Goal: Transaction & Acquisition: Purchase product/service

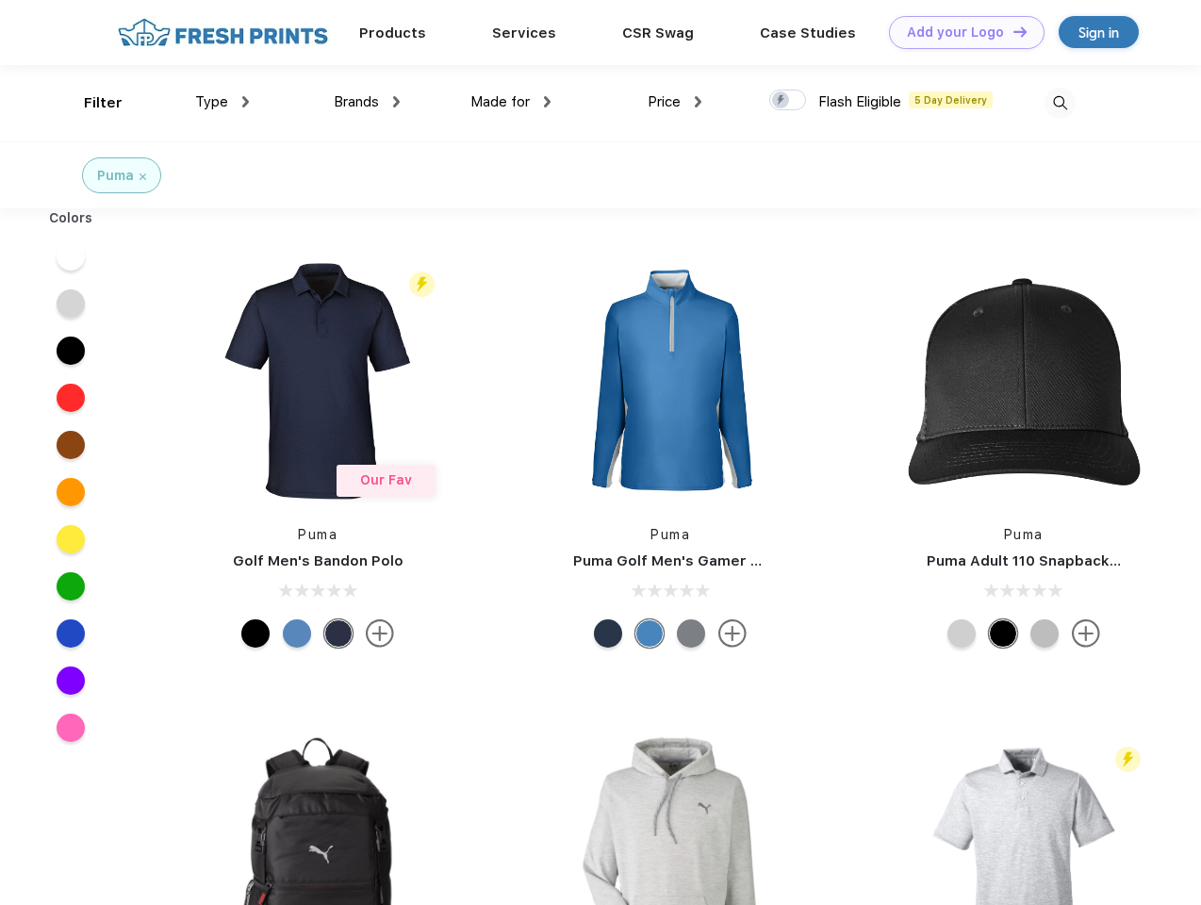
click at [960, 32] on link "Add your Logo Design Tool" at bounding box center [967, 32] width 156 height 33
click at [0, 0] on div "Design Tool" at bounding box center [0, 0] width 0 height 0
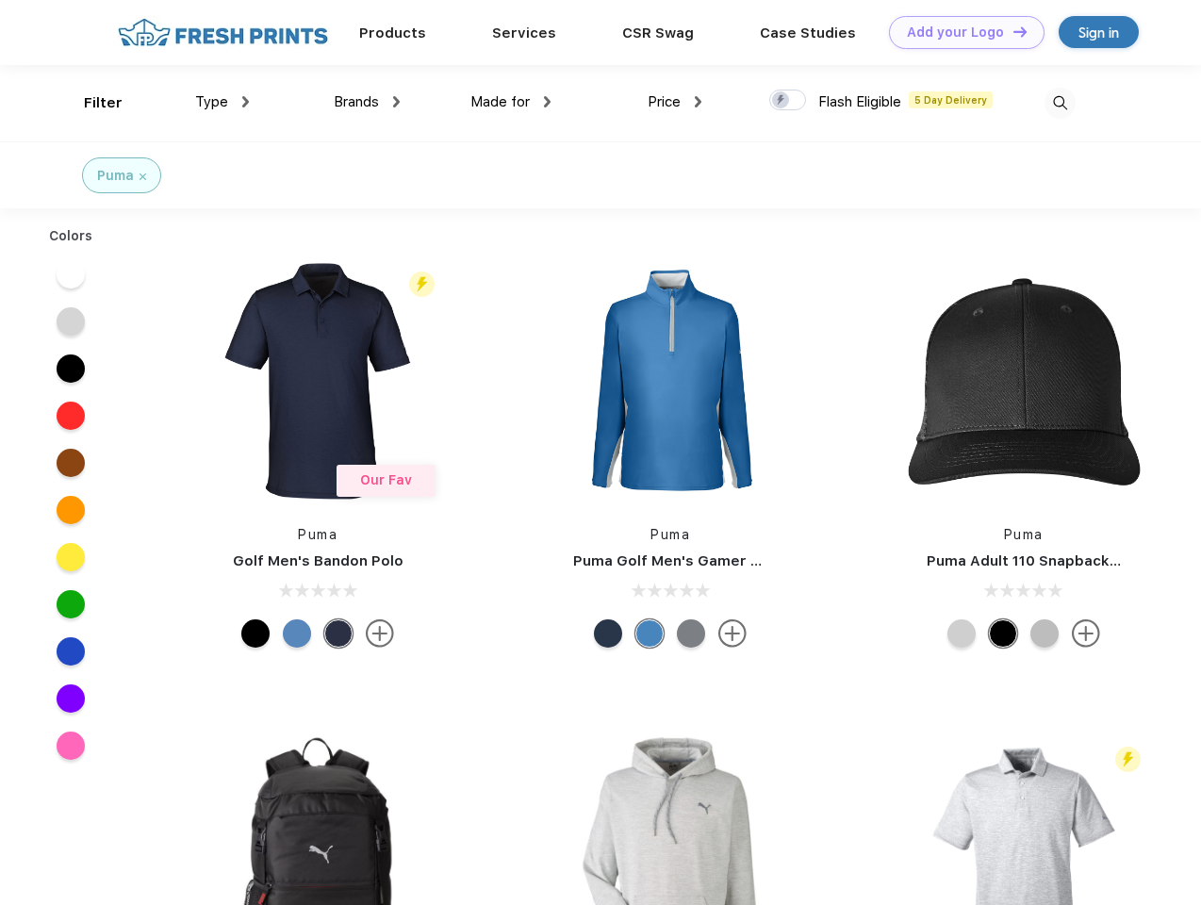
click at [1011, 31] on link "Add your Logo Design Tool" at bounding box center [967, 32] width 156 height 33
click at [90, 103] on div "Filter" at bounding box center [103, 103] width 39 height 22
click at [222, 102] on span "Type" at bounding box center [211, 101] width 33 height 17
click at [367, 102] on span "Brands" at bounding box center [356, 101] width 45 height 17
click at [511, 102] on span "Made for" at bounding box center [499, 101] width 59 height 17
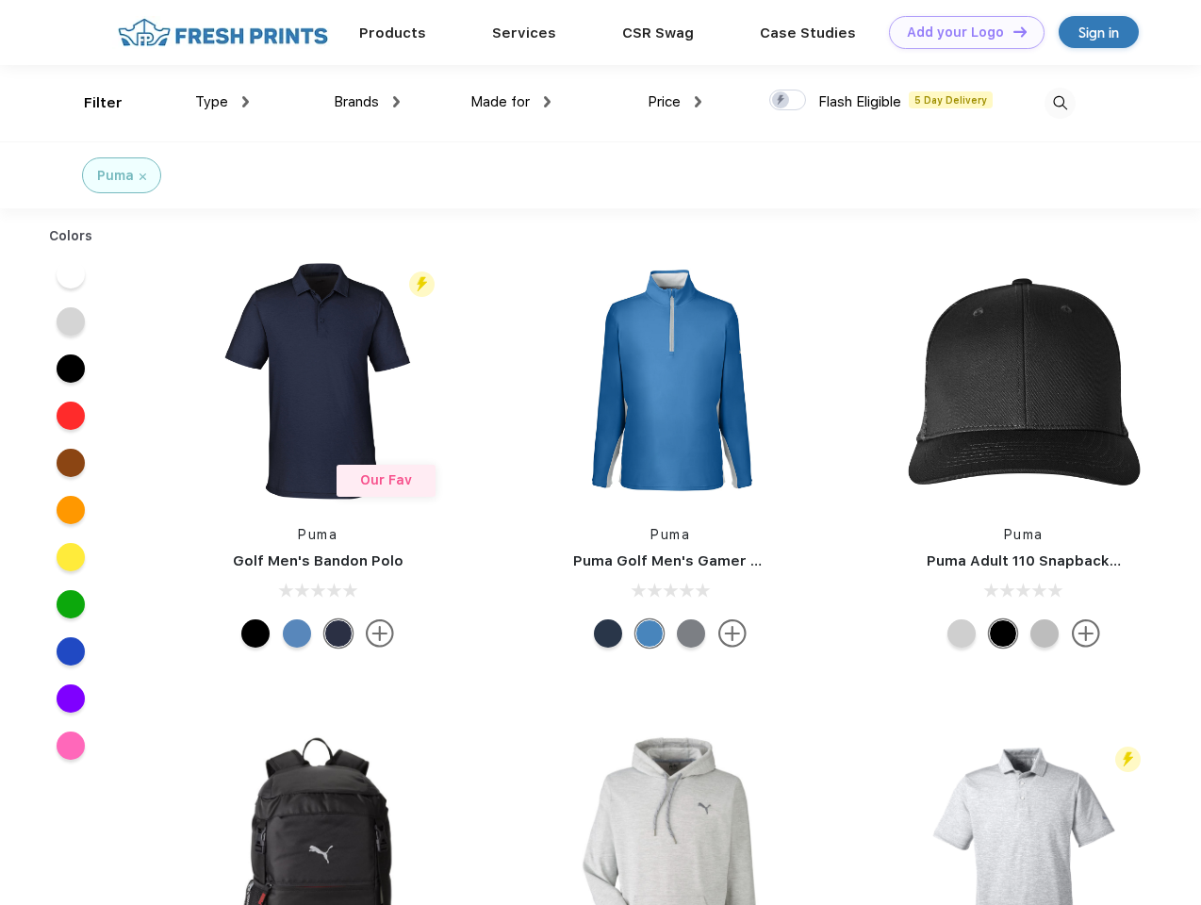
click at [675, 102] on span "Price" at bounding box center [664, 101] width 33 height 17
click at [788, 101] on div at bounding box center [787, 100] width 37 height 21
click at [781, 101] on input "checkbox" at bounding box center [775, 95] width 12 height 12
click at [1060, 103] on img at bounding box center [1059, 103] width 31 height 31
